Goal: Information Seeking & Learning: Check status

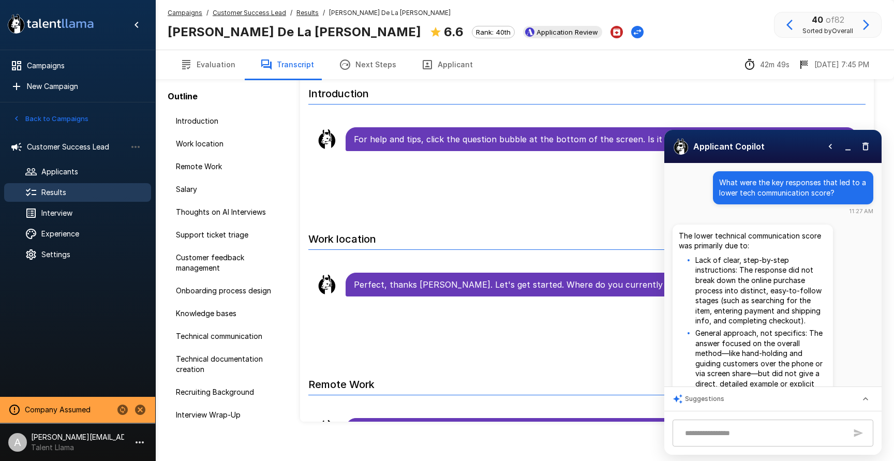
scroll to position [90, 0]
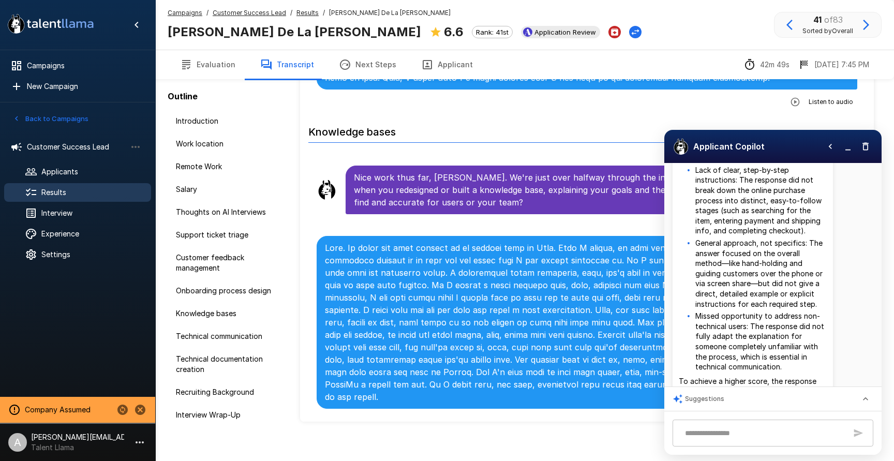
click at [850, 148] on icon "button" at bounding box center [848, 146] width 10 height 10
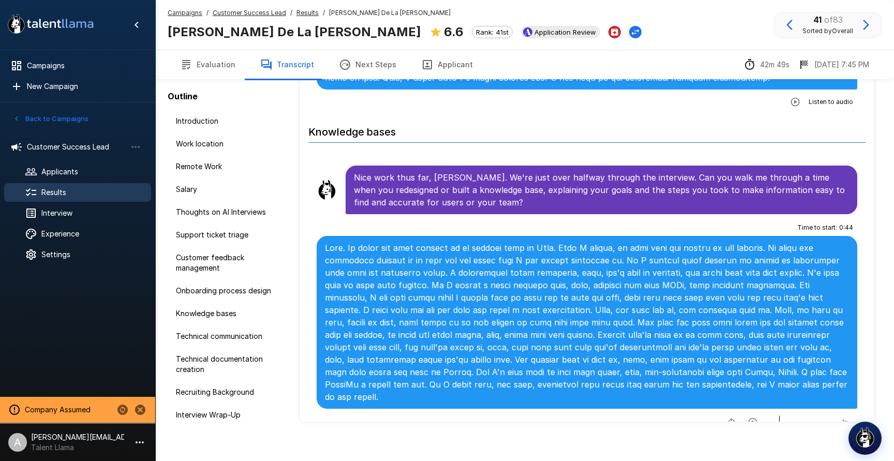
click at [241, 14] on u "Customer Success Lead" at bounding box center [249, 13] width 73 height 8
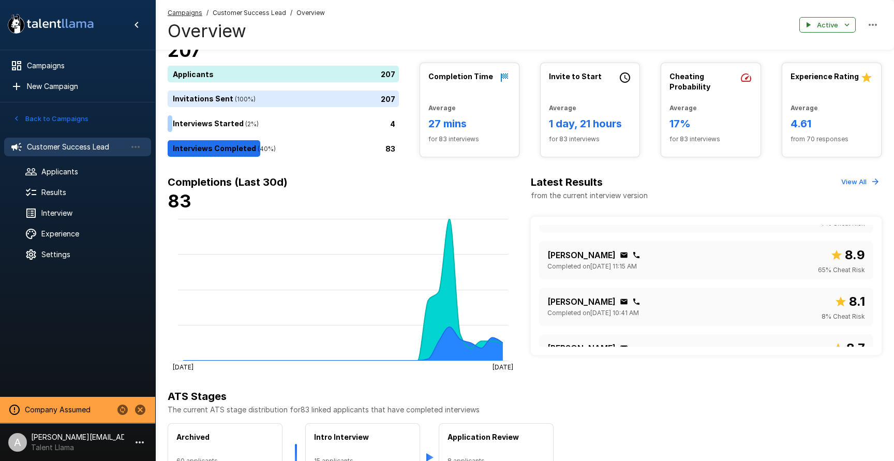
scroll to position [268, 0]
click at [744, 253] on div "Peyton Fenton Completed on September 16 @ 11:15 AM 8.9 65 % Cheat Risk" at bounding box center [706, 256] width 318 height 30
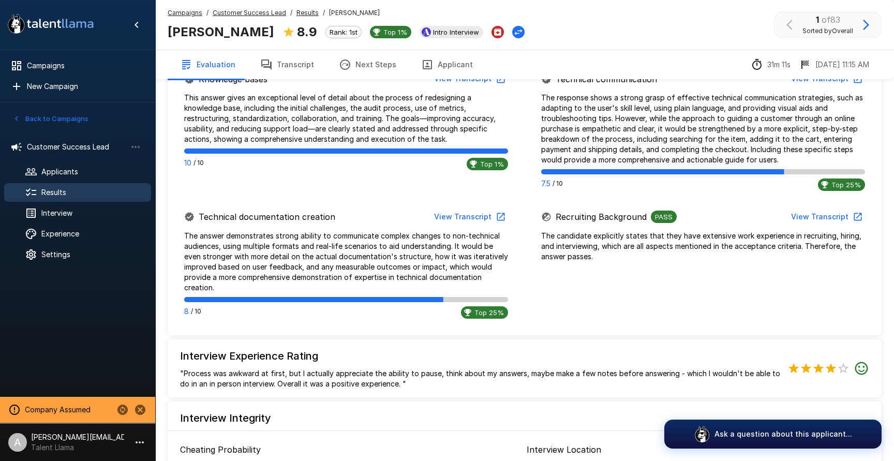
scroll to position [706, 0]
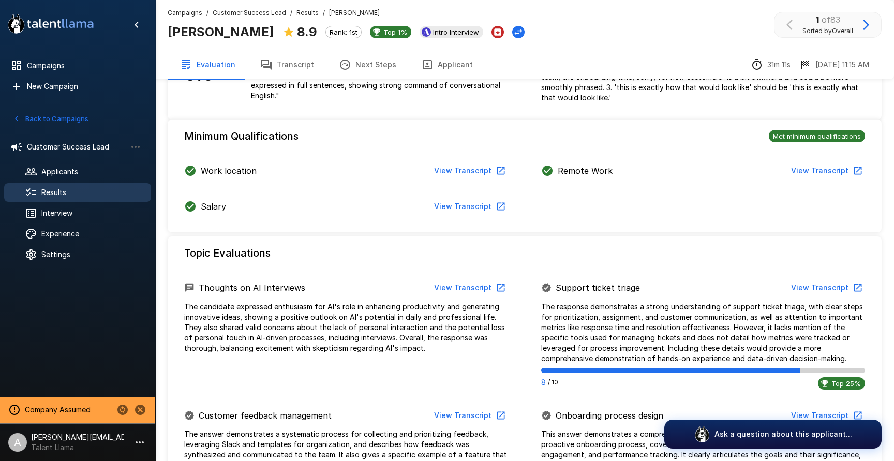
click at [285, 52] on button "Transcript" at bounding box center [287, 64] width 79 height 29
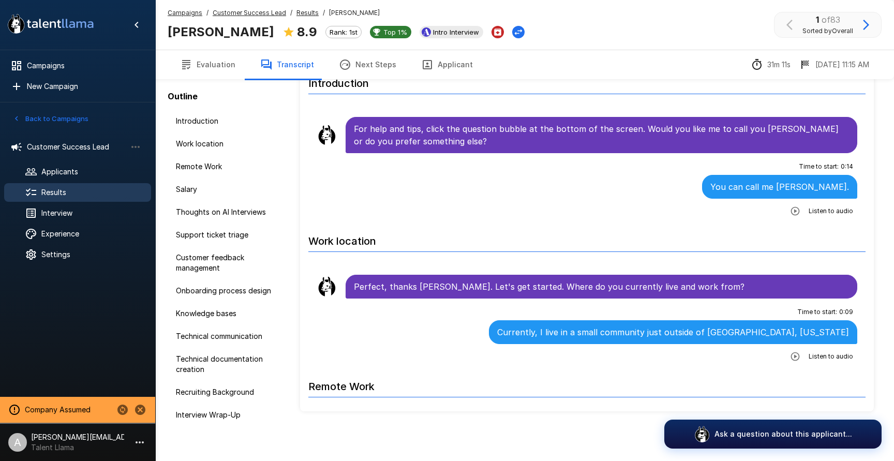
scroll to position [53, 0]
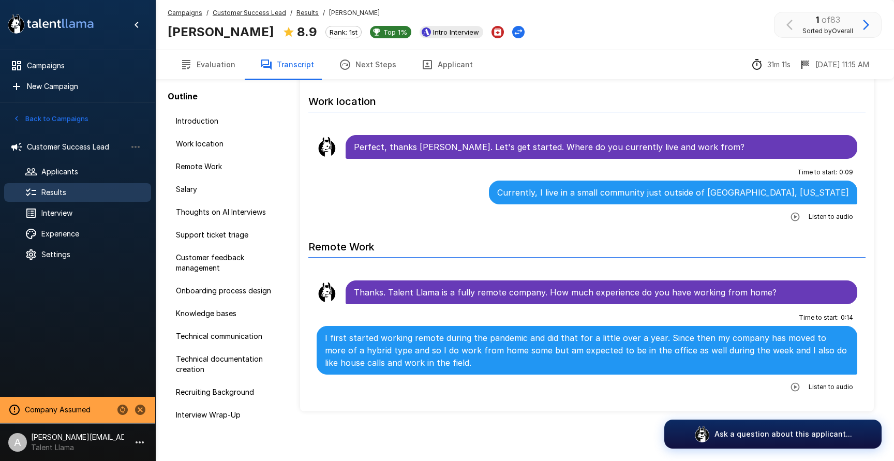
scroll to position [155, 0]
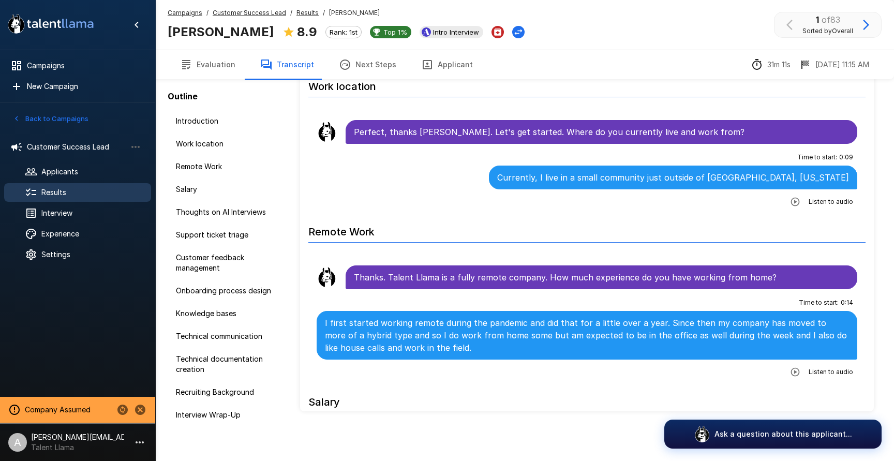
click at [796, 368] on icon "button" at bounding box center [795, 372] width 10 height 10
click at [752, 373] on icon "button" at bounding box center [752, 372] width 9 height 9
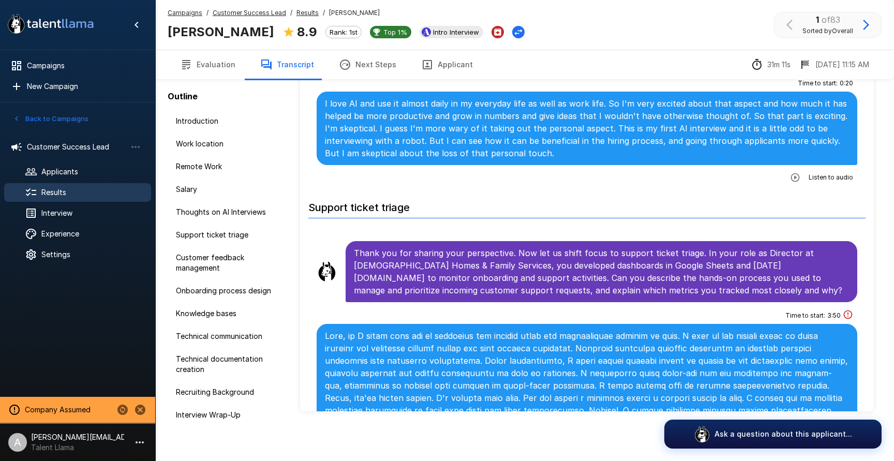
scroll to position [809, 0]
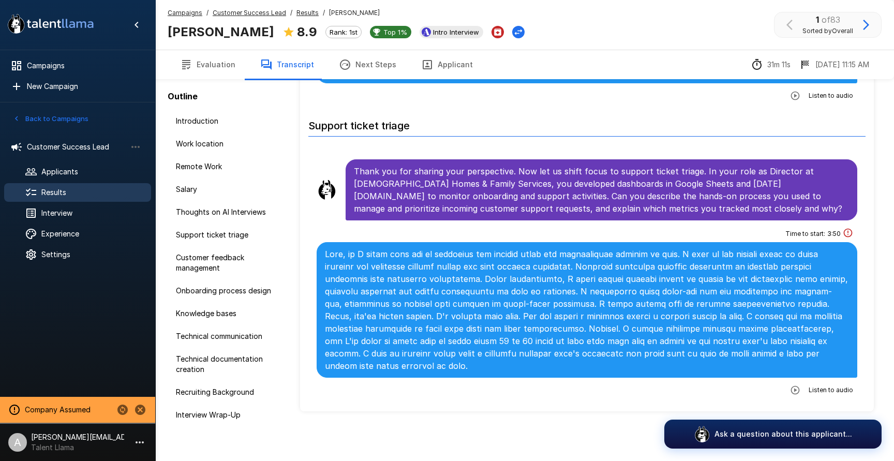
click at [69, 113] on button "Back to Campaigns" at bounding box center [50, 119] width 81 height 16
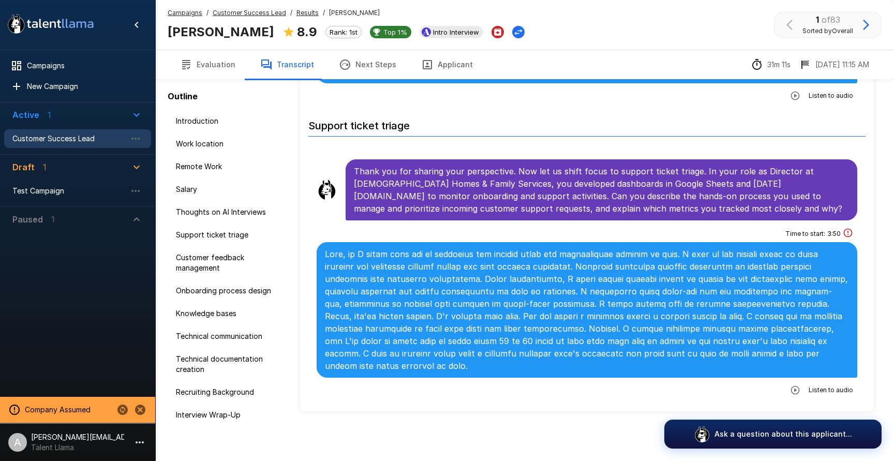
click at [257, 11] on u "Customer Success Lead" at bounding box center [249, 13] width 73 height 8
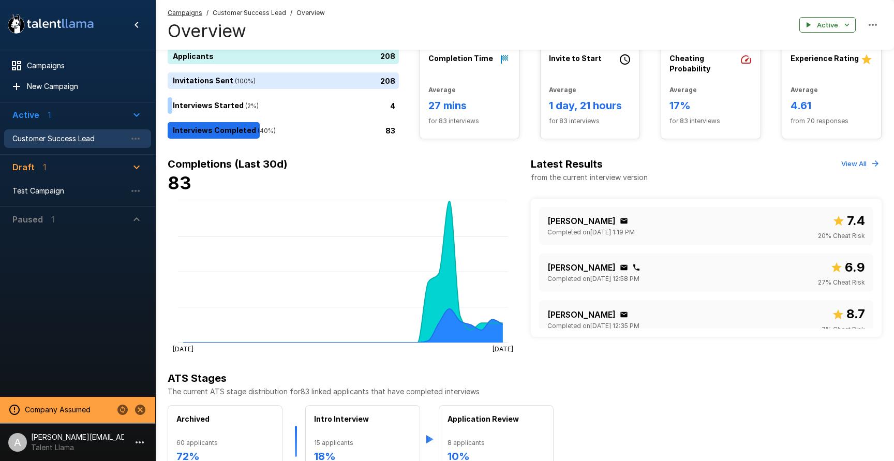
click at [852, 166] on button "View All" at bounding box center [860, 164] width 43 height 16
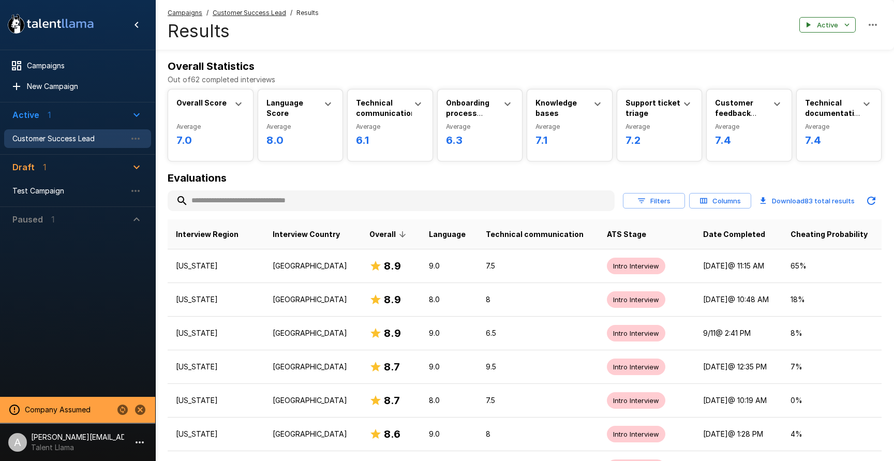
click at [273, 15] on u "Customer Success Lead" at bounding box center [249, 13] width 73 height 8
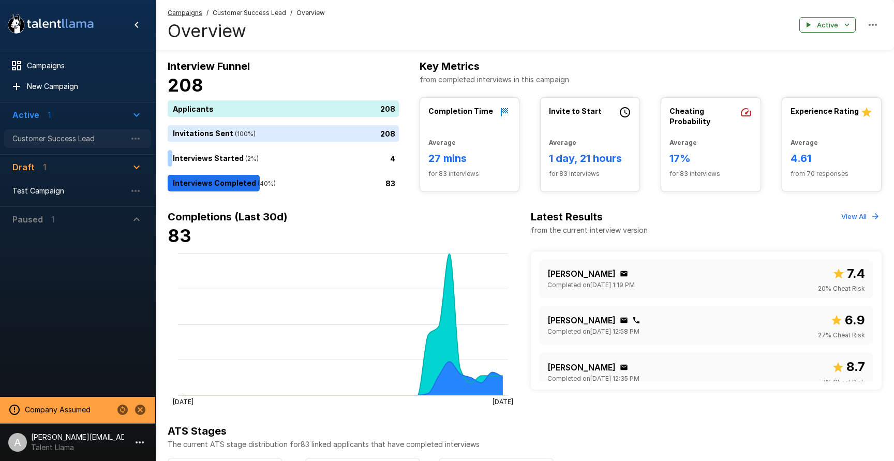
click at [106, 139] on span "Customer Success Lead" at bounding box center [69, 138] width 114 height 10
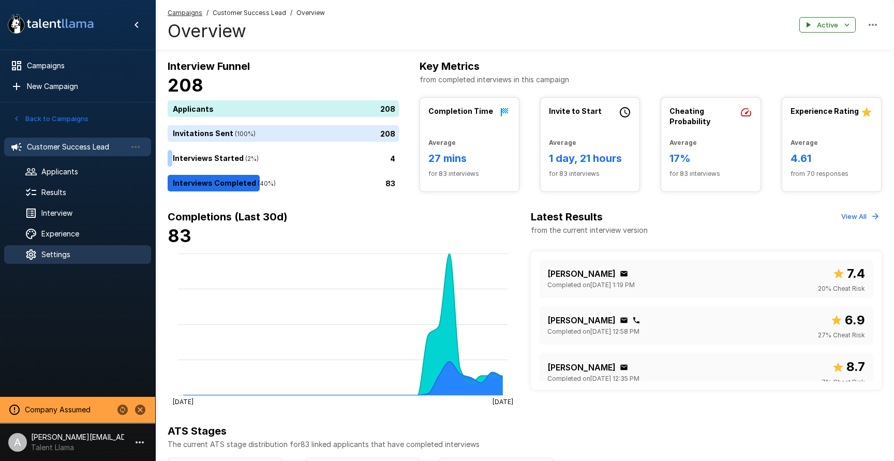
click at [82, 251] on span "Settings" at bounding box center [91, 254] width 101 height 10
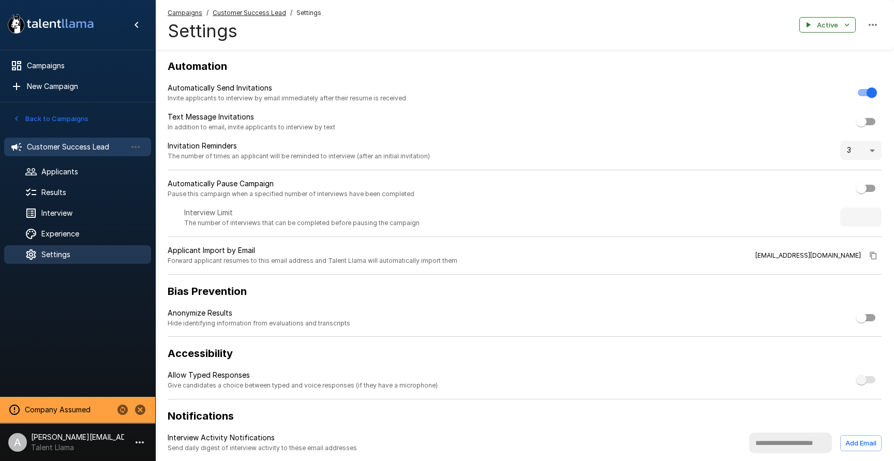
click at [63, 145] on span "Customer Success Lead" at bounding box center [76, 147] width 99 height 10
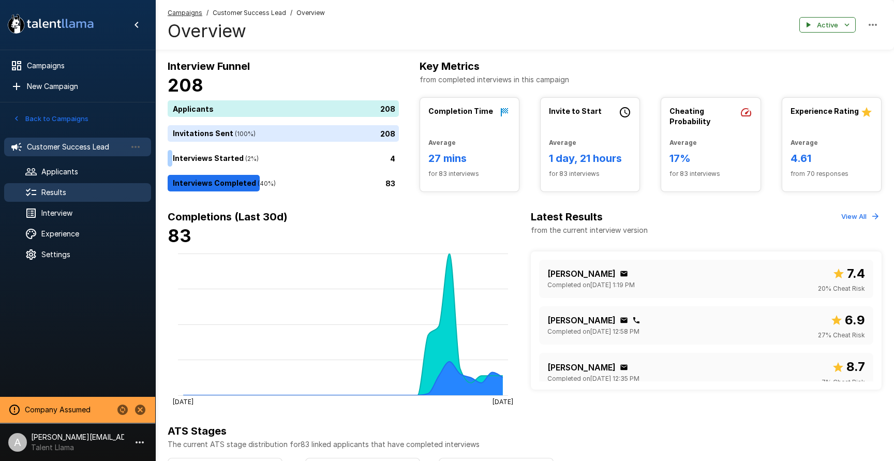
click at [59, 193] on span "Results" at bounding box center [91, 192] width 101 height 10
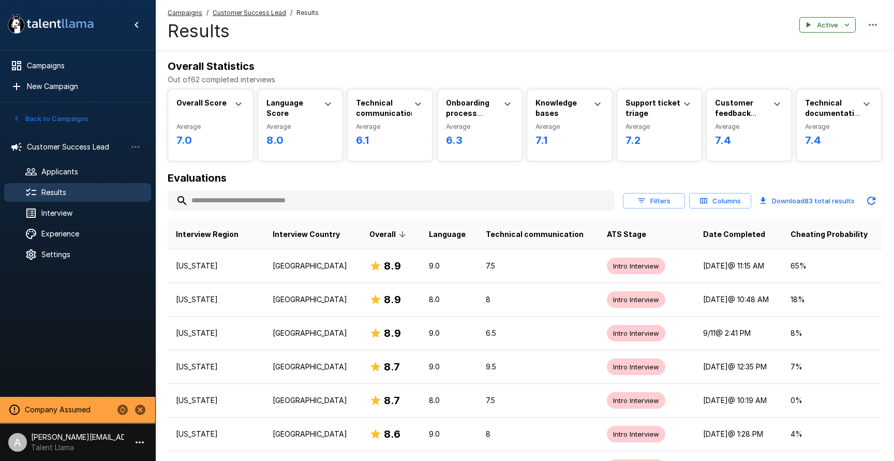
click at [714, 207] on button "Columns" at bounding box center [720, 201] width 62 height 16
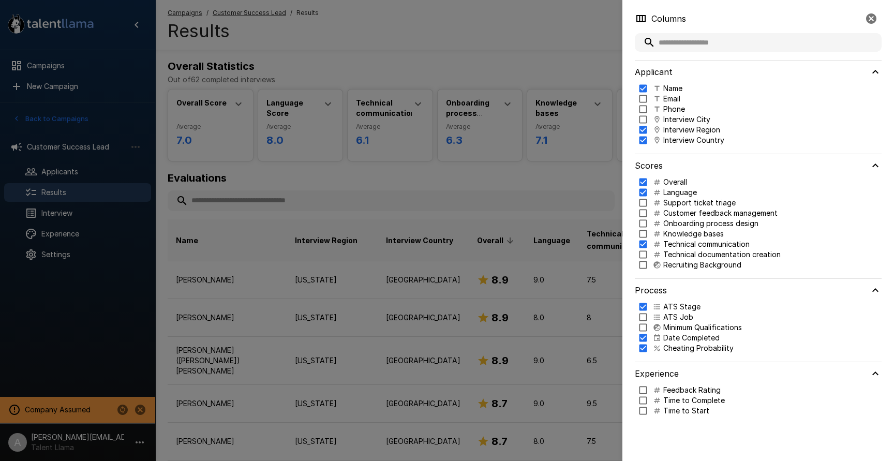
click at [554, 114] on div at bounding box center [447, 230] width 894 height 461
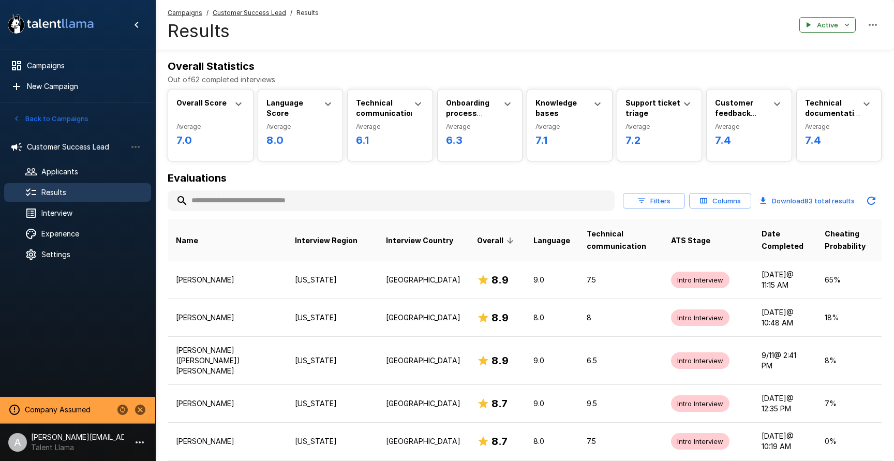
click at [78, 119] on button "Back to Campaigns" at bounding box center [50, 119] width 81 height 16
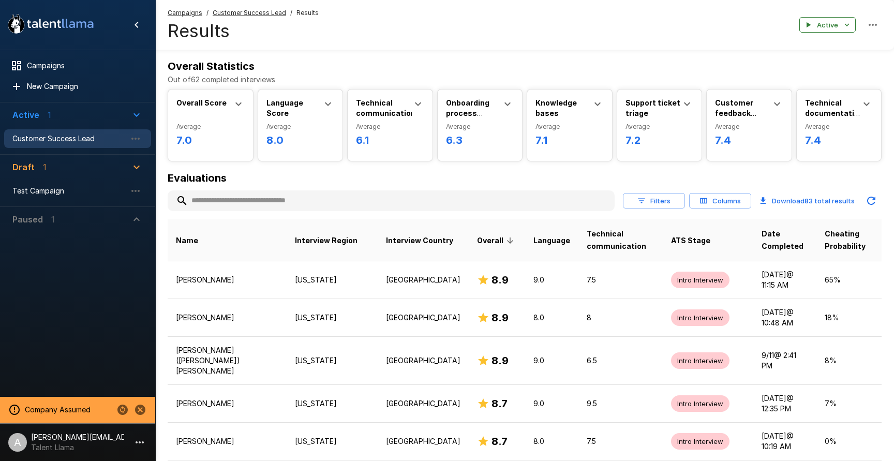
click at [81, 140] on span "Customer Success Lead" at bounding box center [69, 138] width 114 height 10
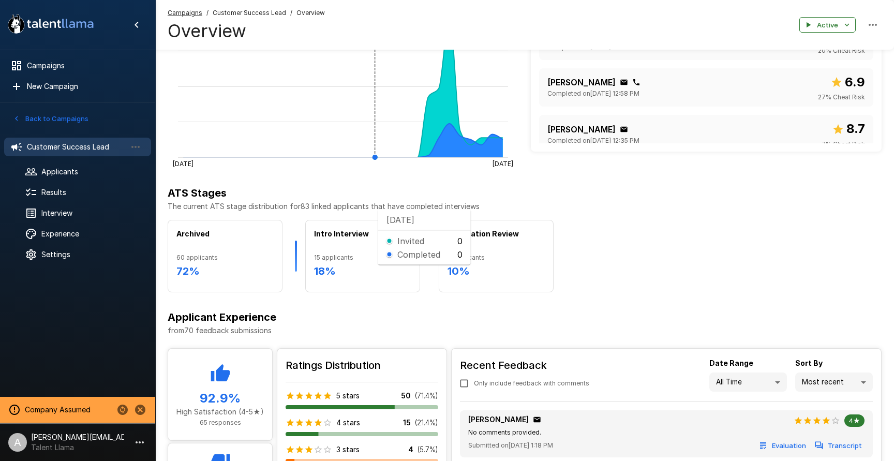
scroll to position [258, 0]
